Goal: Ask a question

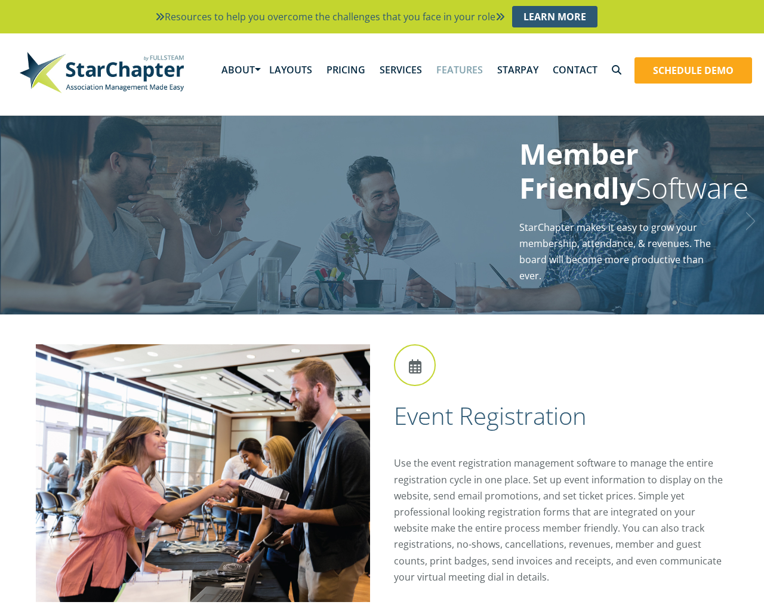
scroll to position [22, 0]
type input "can I ask you a question please?"
click input "Search" at bounding box center [0, 0] width 0 height 0
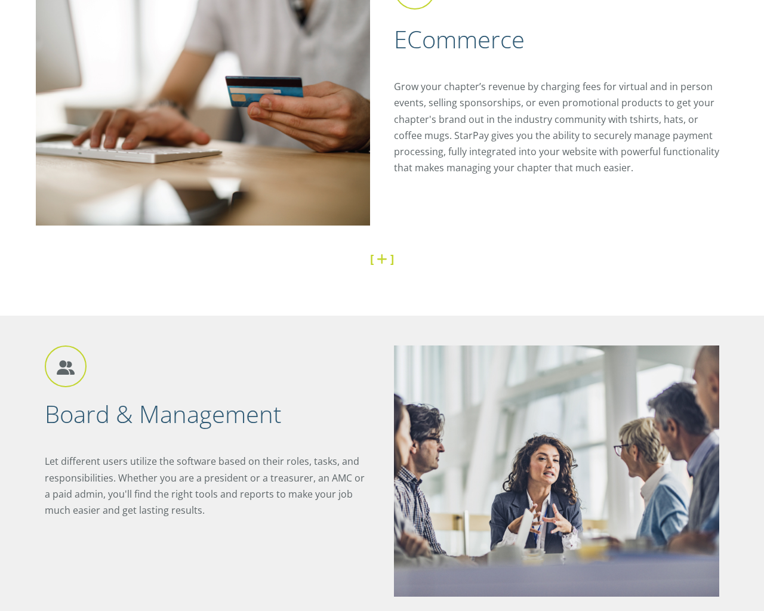
scroll to position [2199, 0]
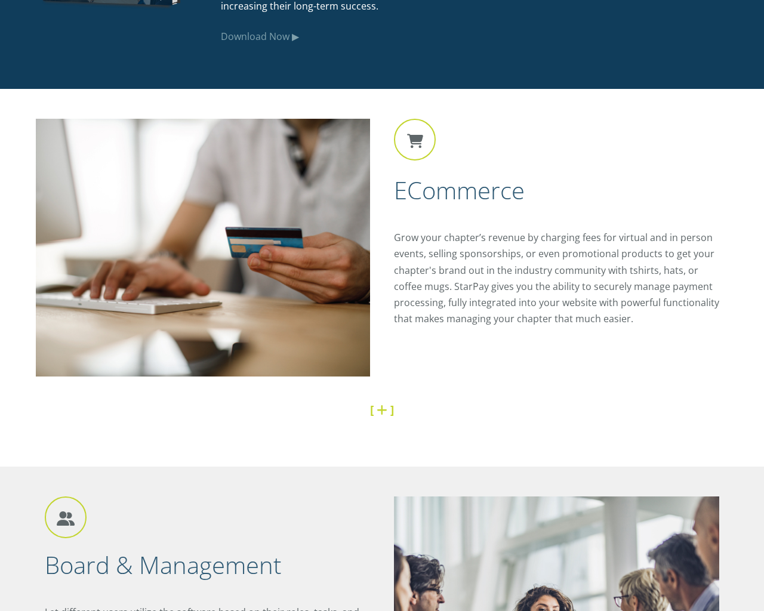
scroll to position [5, 0]
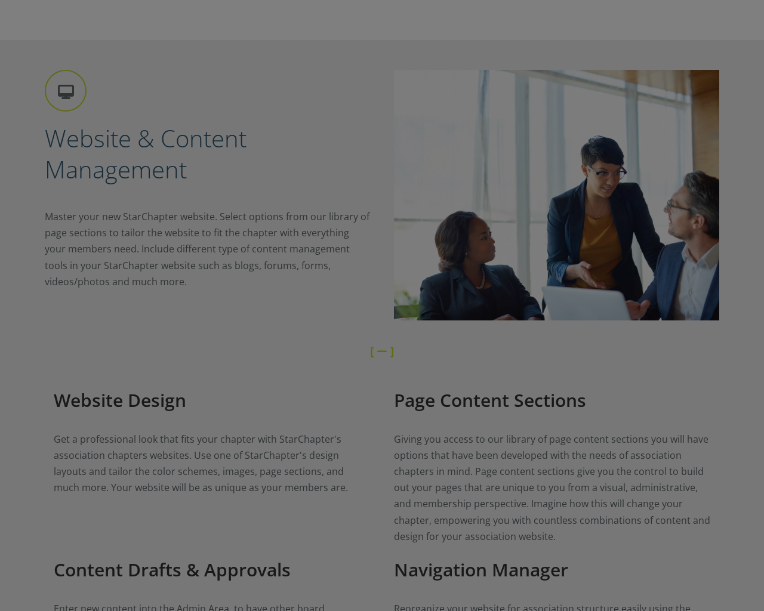
scroll to position [5578, 0]
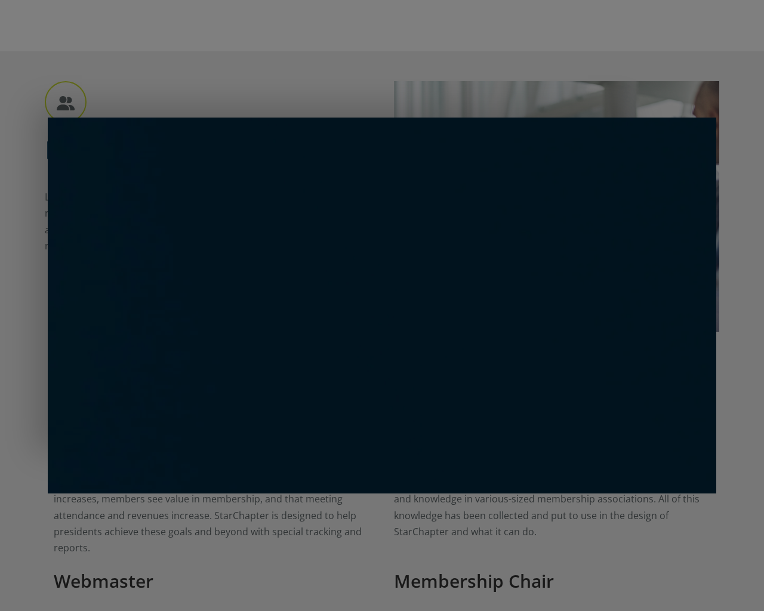
scroll to position [1166, 0]
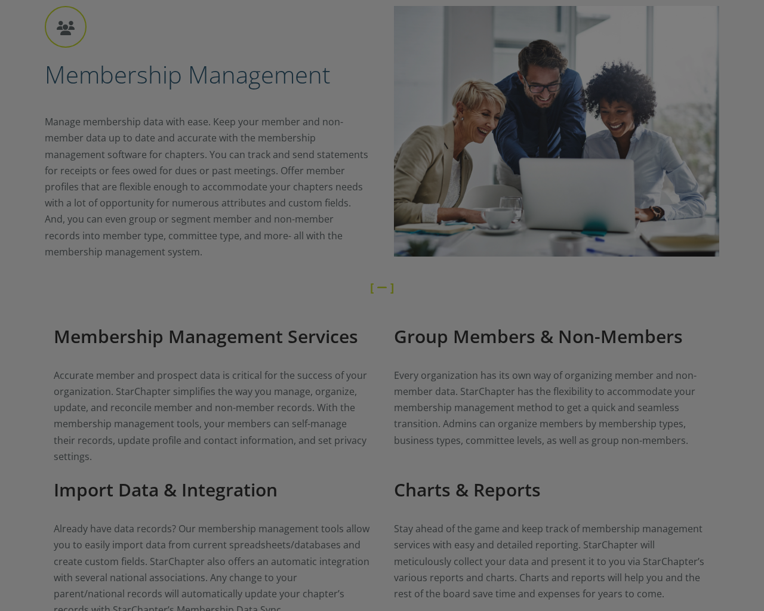
scroll to position [2877, 0]
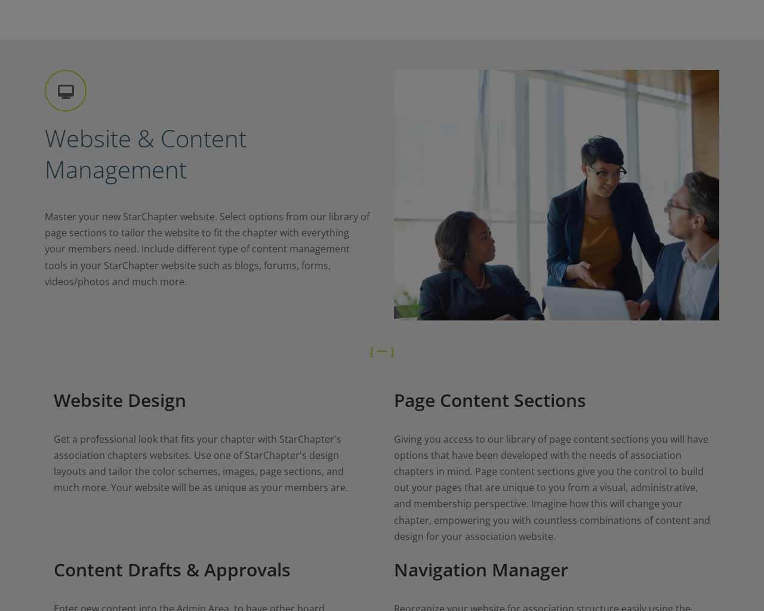
scroll to position [5578, 0]
